Goal: Task Accomplishment & Management: Complete application form

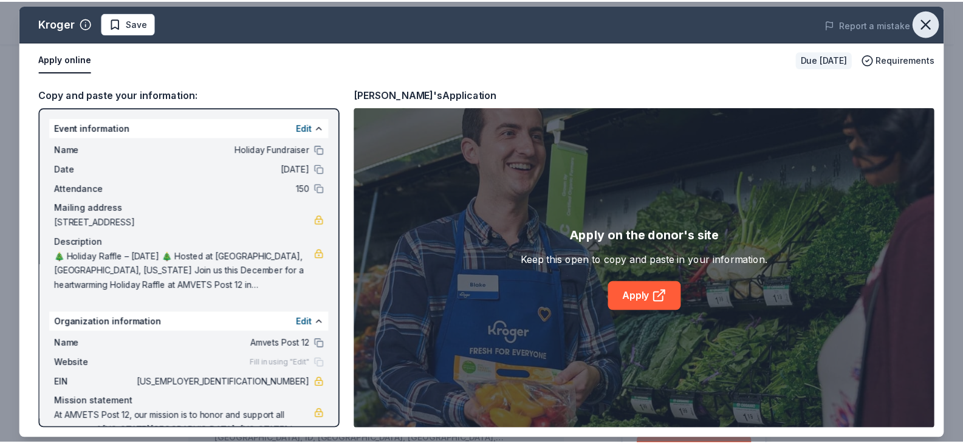
scroll to position [304, 0]
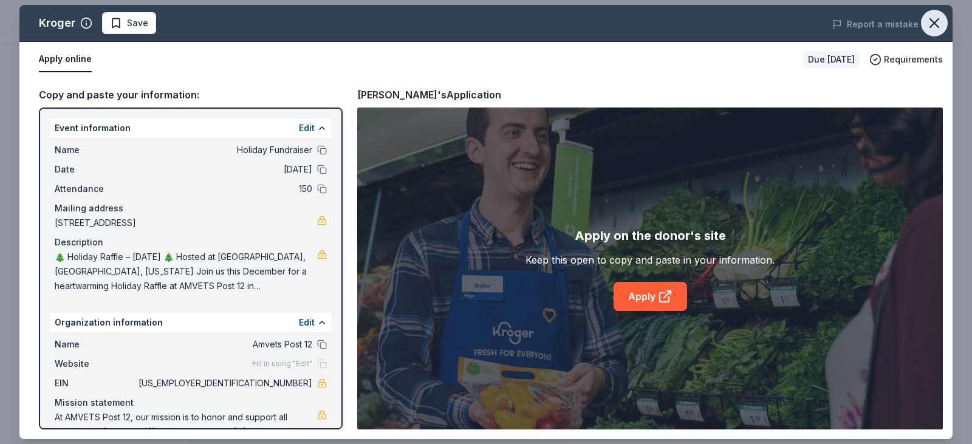
click at [935, 19] on icon "button" at bounding box center [934, 23] width 17 height 17
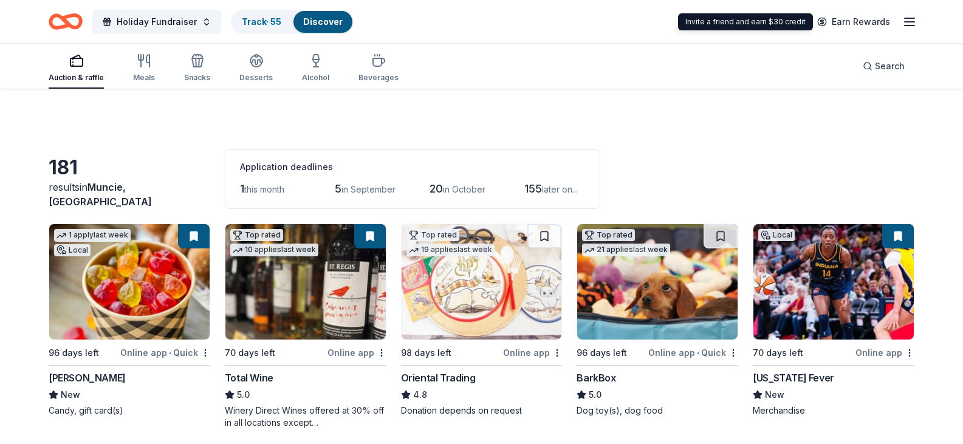
scroll to position [5568, 0]
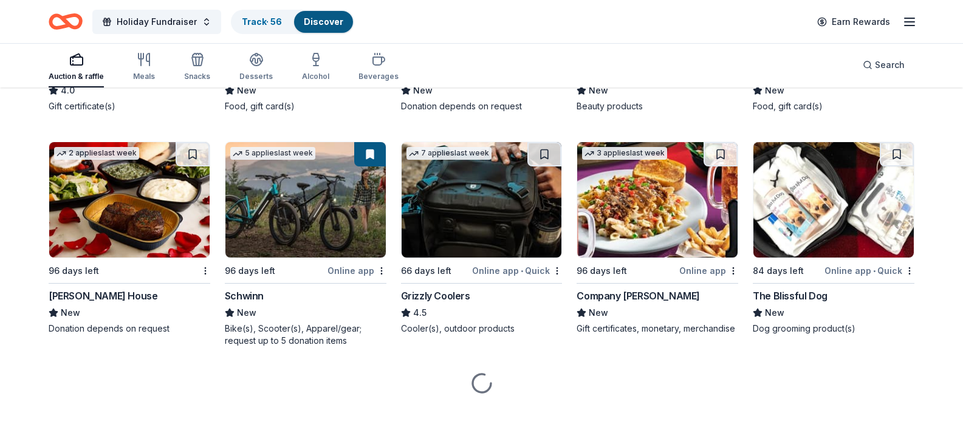
scroll to position [6298, 0]
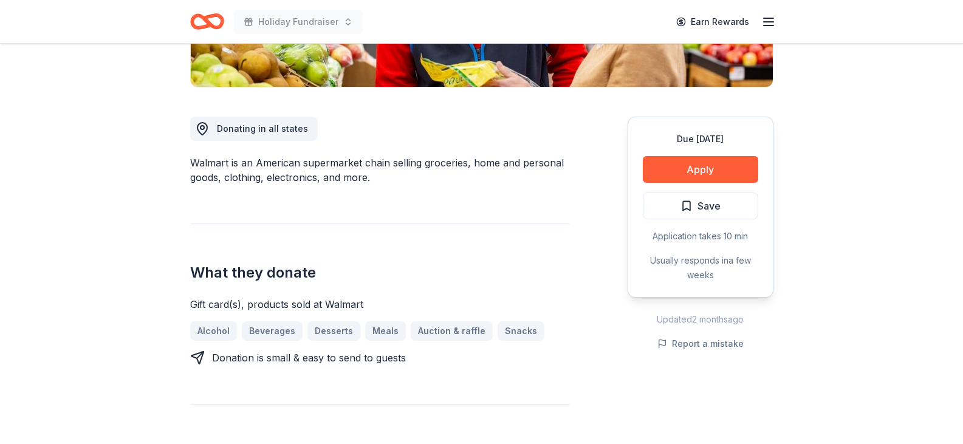
scroll to position [304, 0]
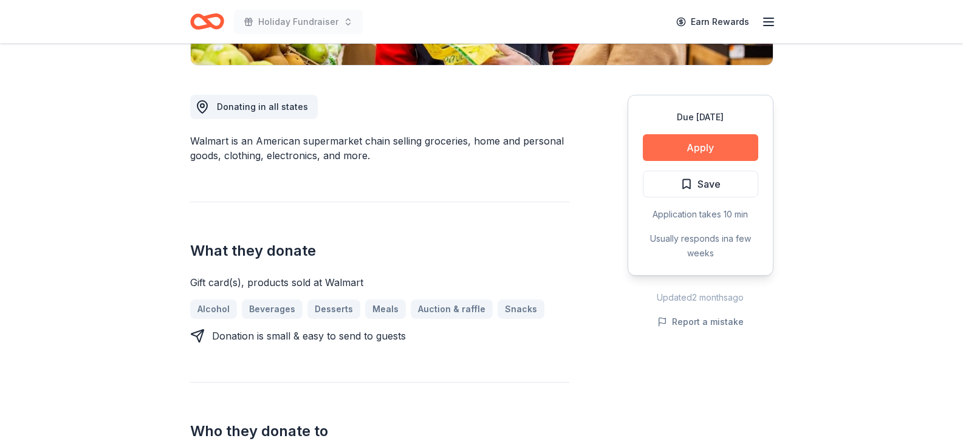
click at [700, 149] on button "Apply" at bounding box center [700, 147] width 115 height 27
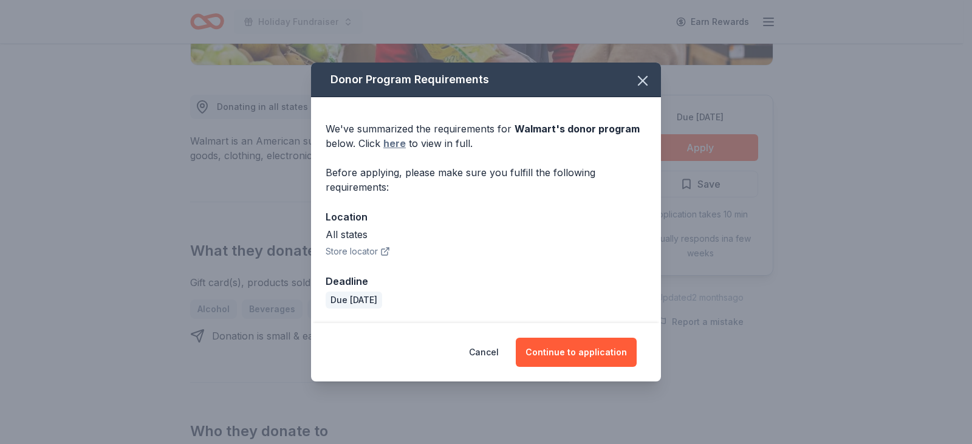
click at [400, 143] on link "here" at bounding box center [395, 143] width 22 height 15
click at [644, 79] on icon "button" at bounding box center [643, 81] width 9 height 9
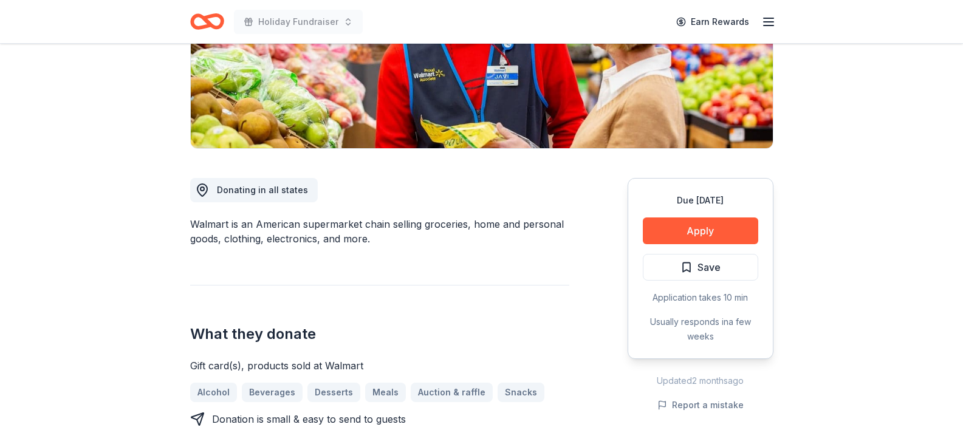
scroll to position [61, 0]
